Goal: Check status: Check status

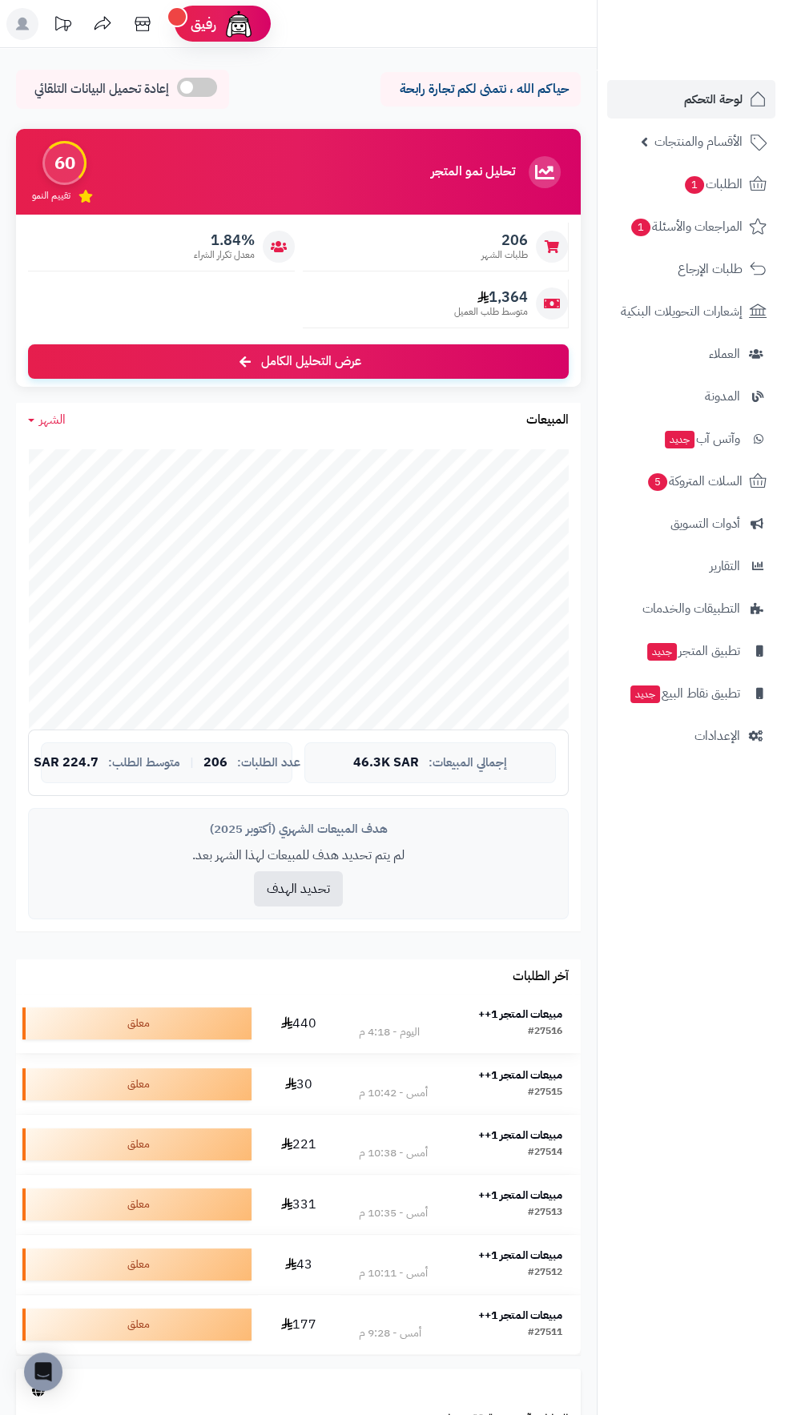
click at [509, 1020] on strong "مبيعات المتجر 1++" at bounding box center [520, 1014] width 84 height 17
